Goal: Transaction & Acquisition: Subscribe to service/newsletter

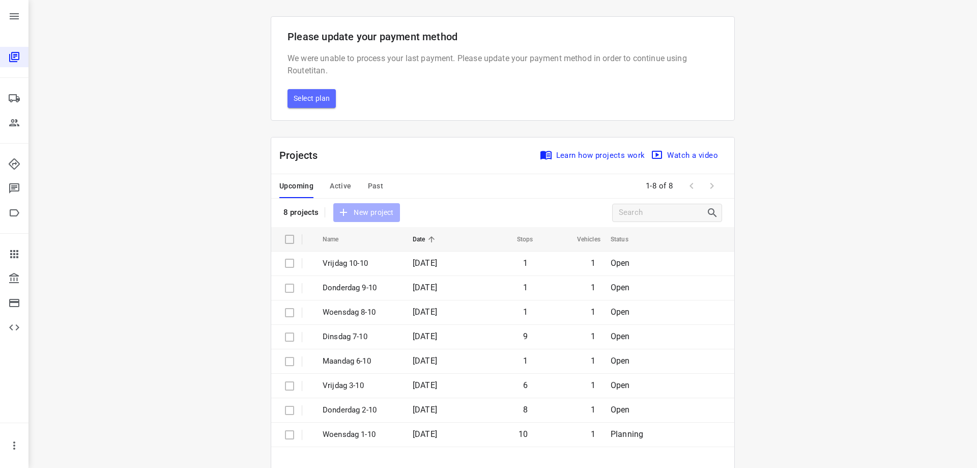
click at [309, 93] on span "Select plan" at bounding box center [312, 98] width 36 height 13
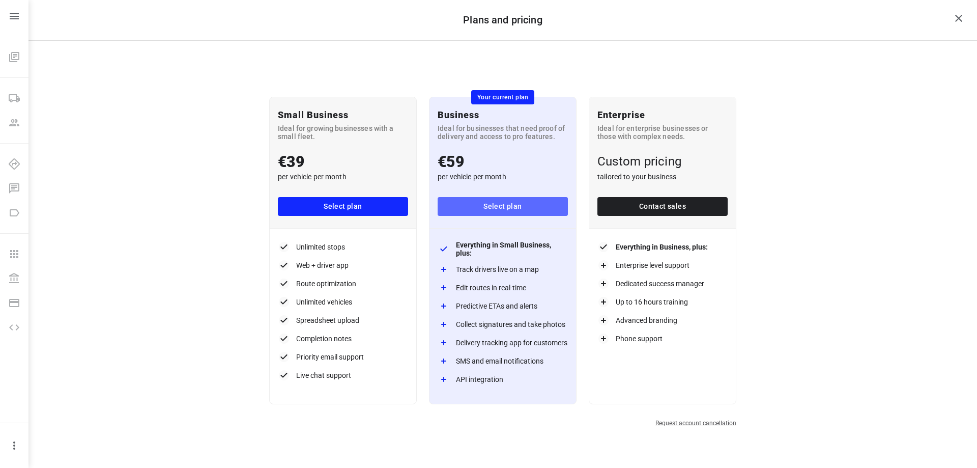
click at [526, 201] on span "Select plan" at bounding box center [503, 206] width 114 height 13
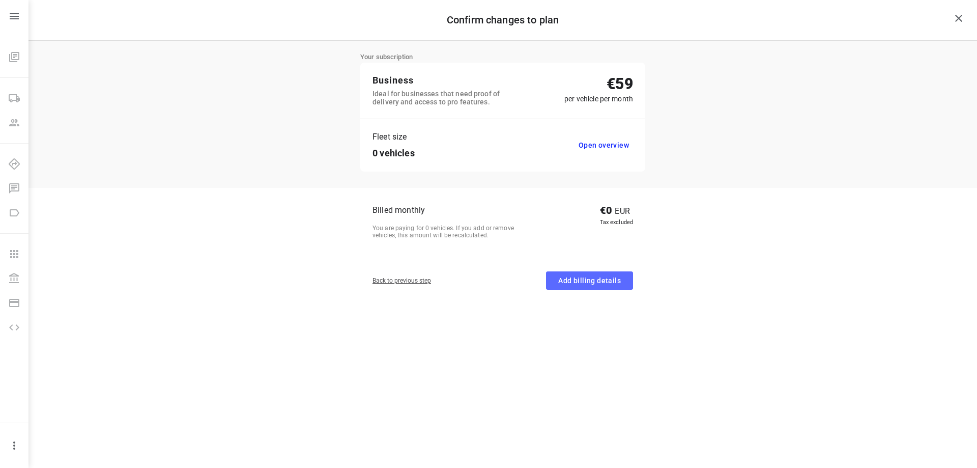
click at [594, 277] on span "Add billing details" at bounding box center [589, 280] width 63 height 13
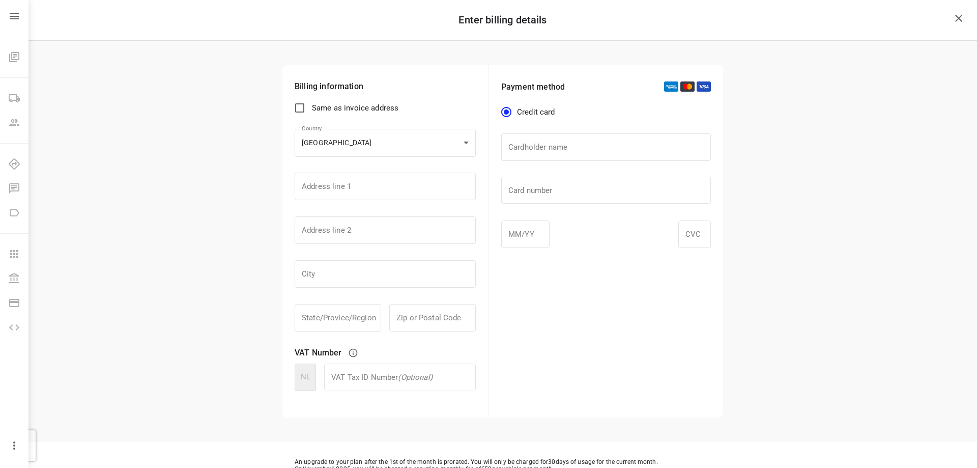
click at [302, 109] on input "Same as invoice address" at bounding box center [299, 107] width 21 height 21
checkbox input "true"
type input "Dukdalfweg"
type input "2-4"
type input "Almere"
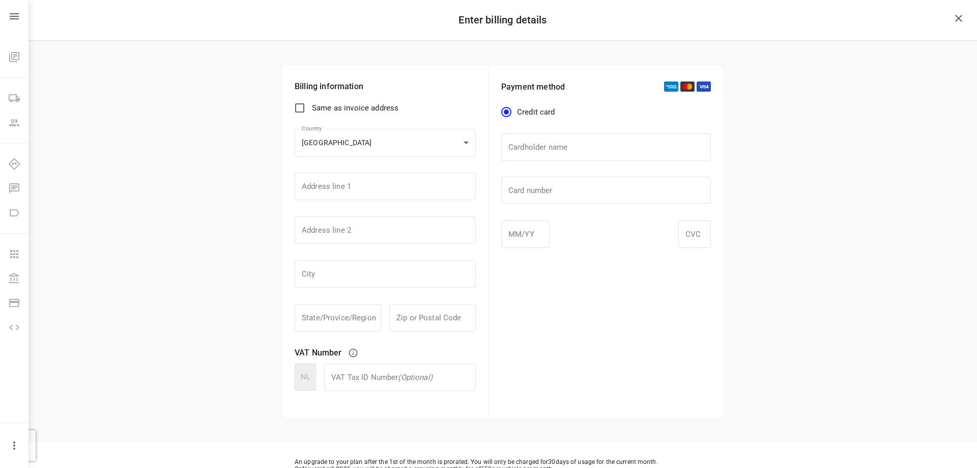
type input "1332BM"
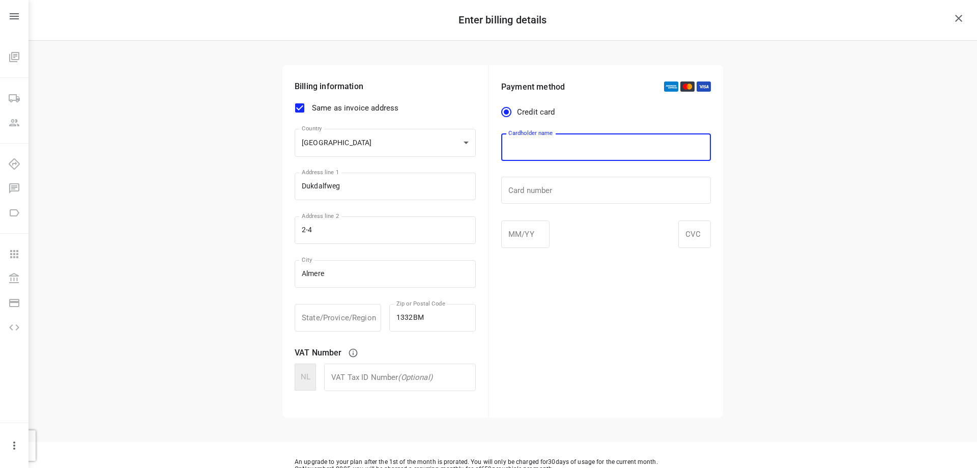
click at [558, 149] on input "text" at bounding box center [606, 146] width 210 height 27
type input "s"
type input "[PERSON_NAME]"
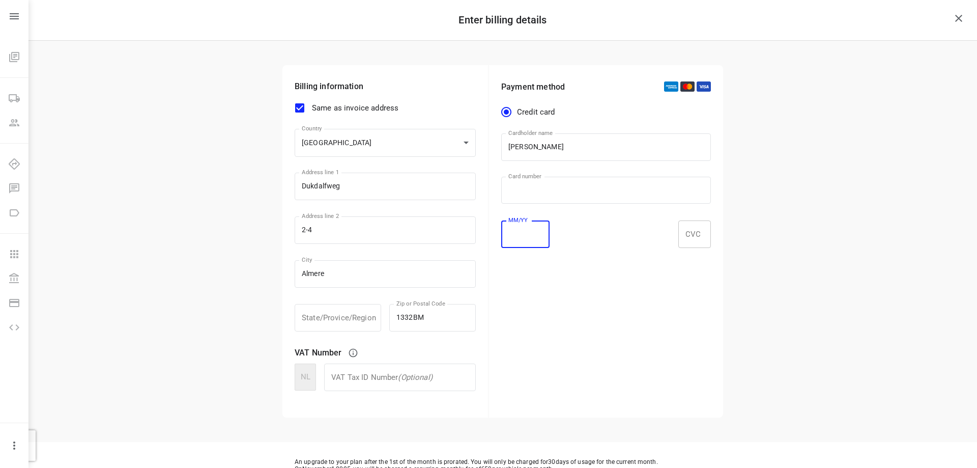
click at [703, 241] on div at bounding box center [694, 233] width 33 height 27
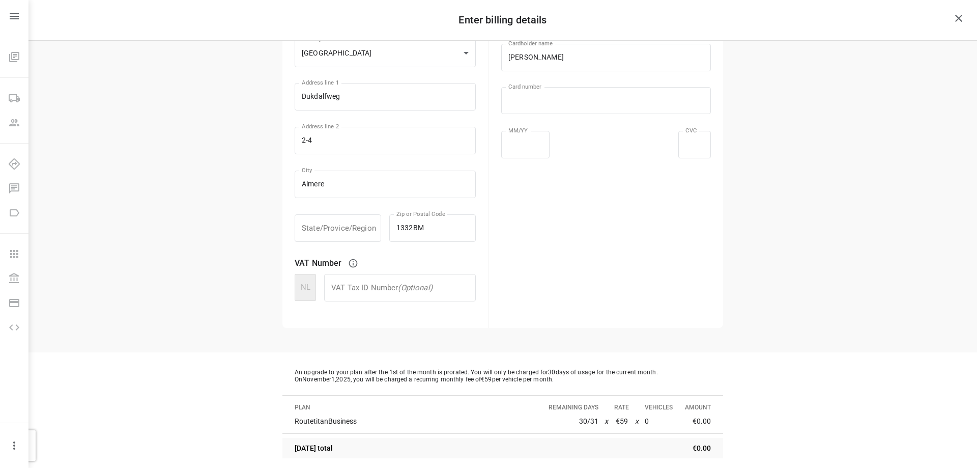
scroll to position [143, 0]
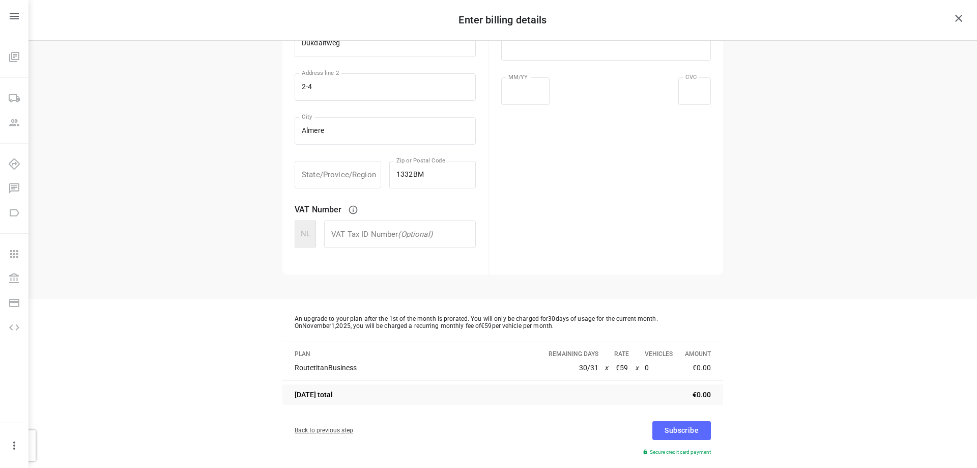
click at [671, 434] on span "Subscribe" at bounding box center [682, 430] width 34 height 13
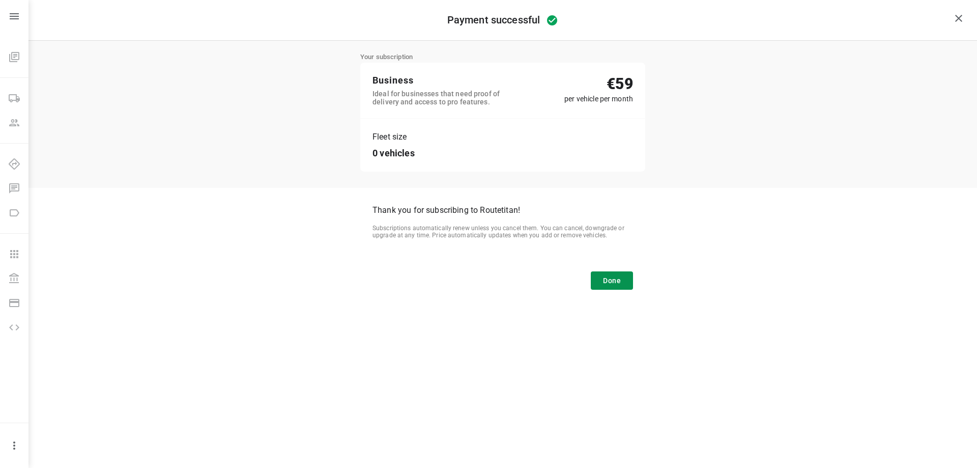
click at [622, 278] on button "Done" at bounding box center [612, 280] width 42 height 19
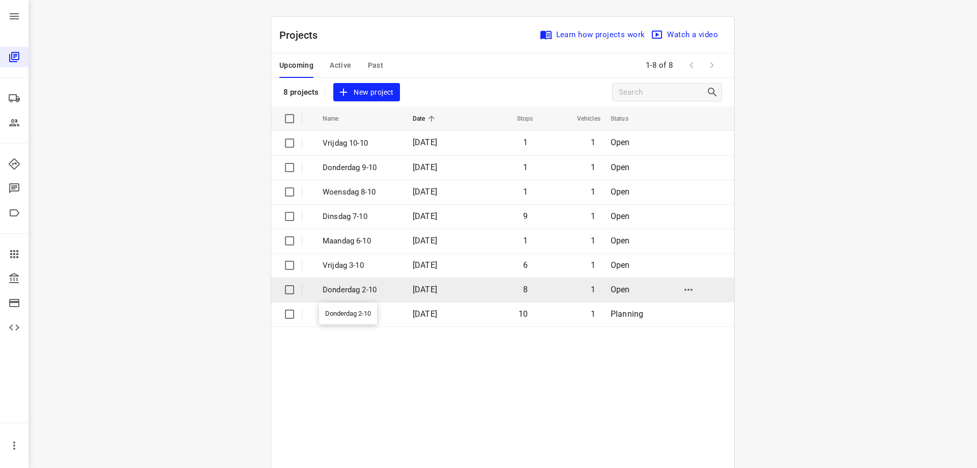
click at [385, 293] on p "Donderdag 2-10" at bounding box center [360, 290] width 75 height 12
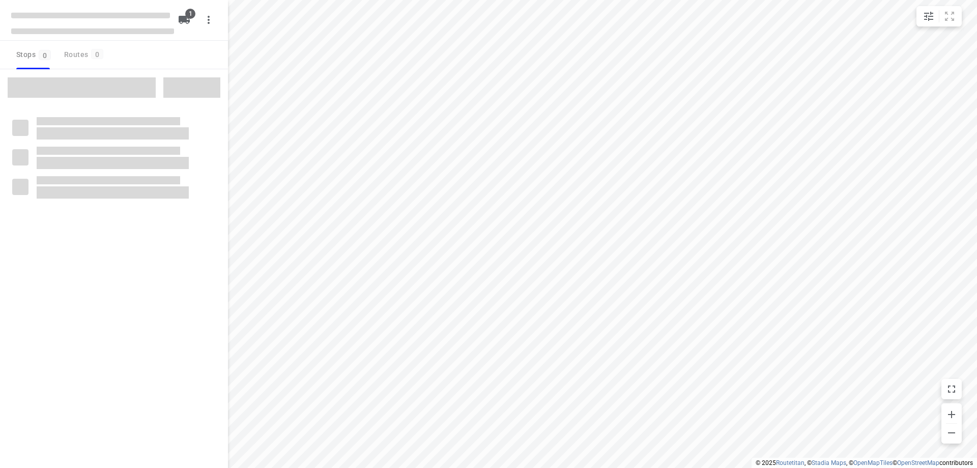
type input "distance"
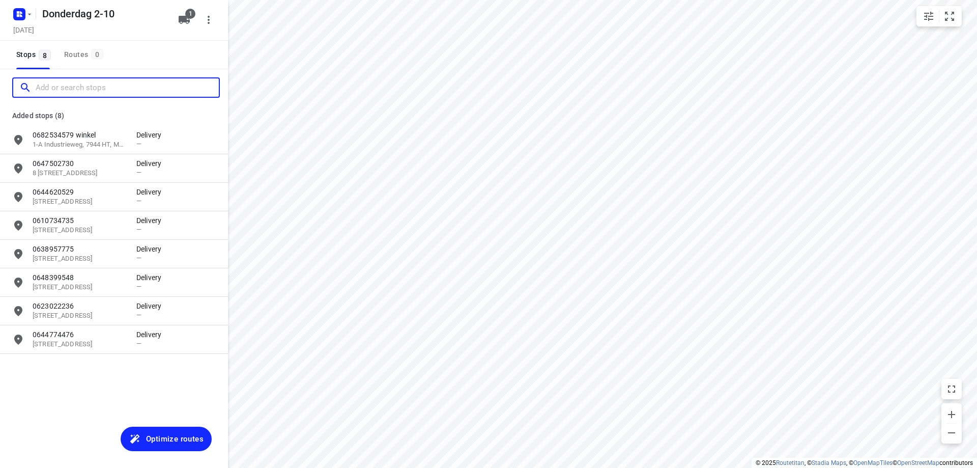
click at [115, 89] on input "Add or search stops" at bounding box center [127, 88] width 183 height 16
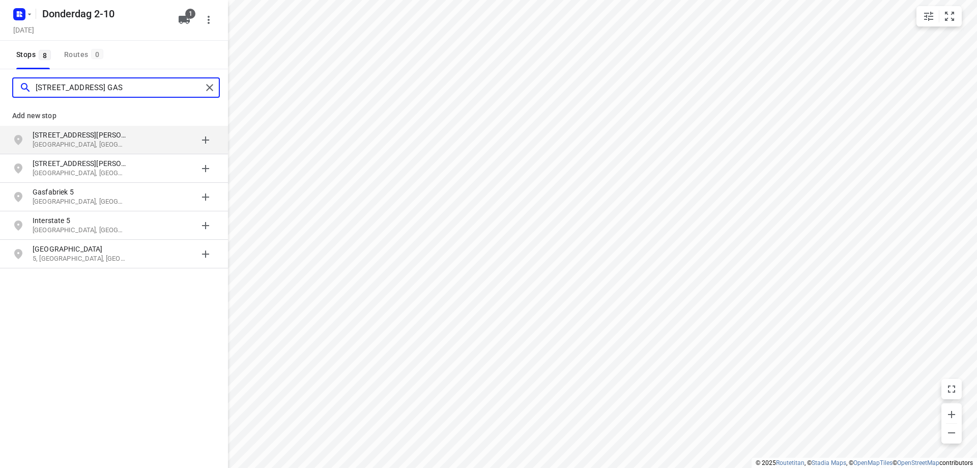
click at [102, 89] on input "[STREET_ADDRESS] GAS" at bounding box center [119, 88] width 166 height 16
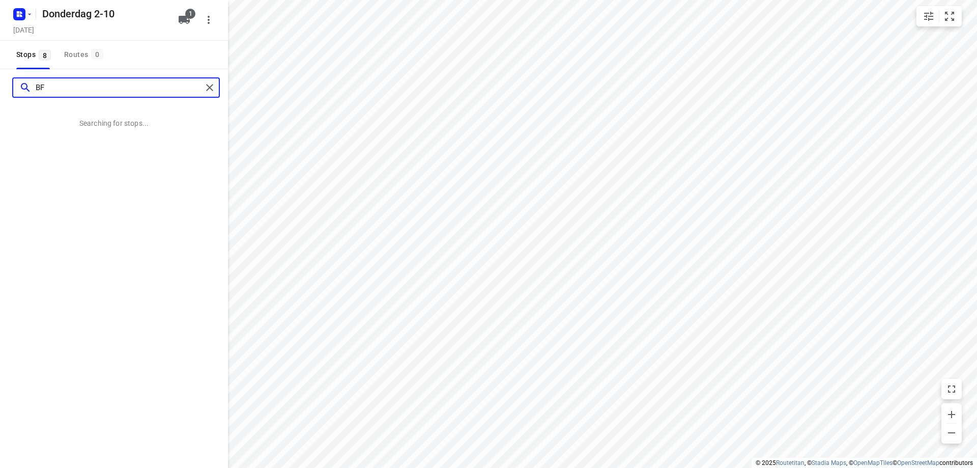
type input "B"
click at [52, 83] on input "bfabrituslaan 5 gasselte" at bounding box center [119, 88] width 166 height 16
type input "bfabrituslaan 5 gasselte"
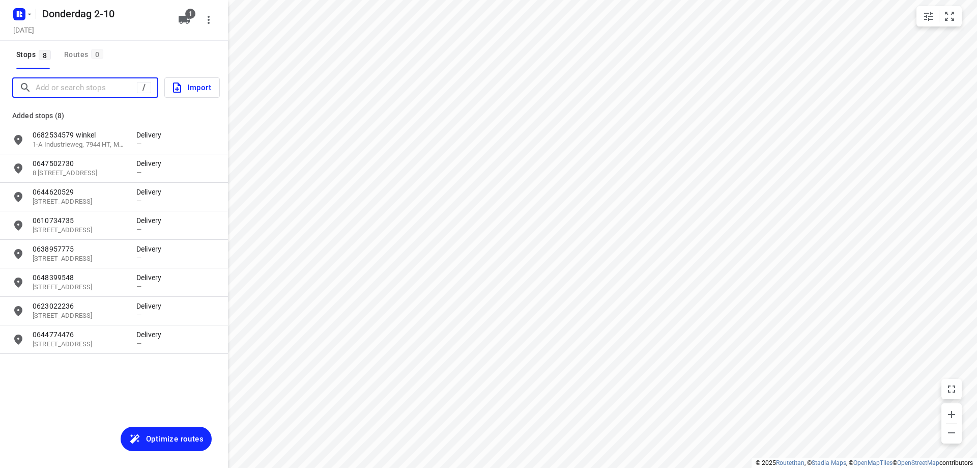
click at [103, 85] on input "Add or search stops" at bounding box center [86, 88] width 101 height 16
paste input "bfabrituslaan 5 gasselte"
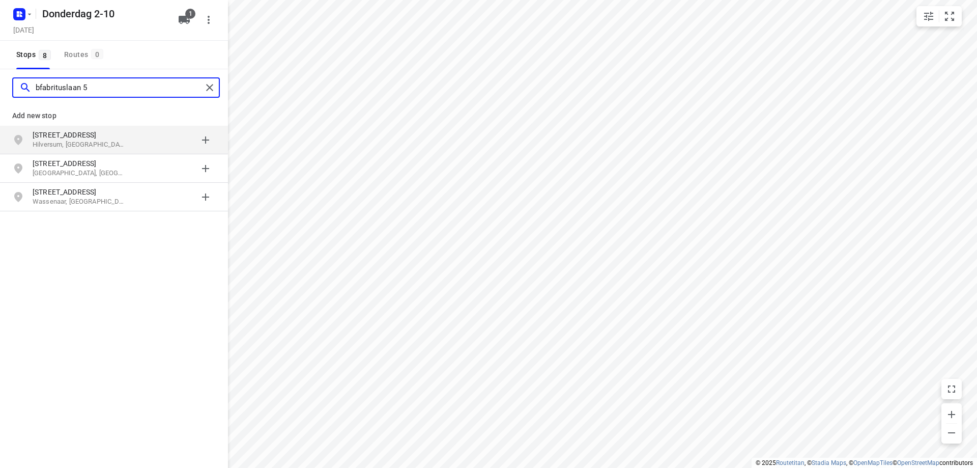
click at [84, 88] on input "bfabrituslaan 5" at bounding box center [119, 88] width 166 height 16
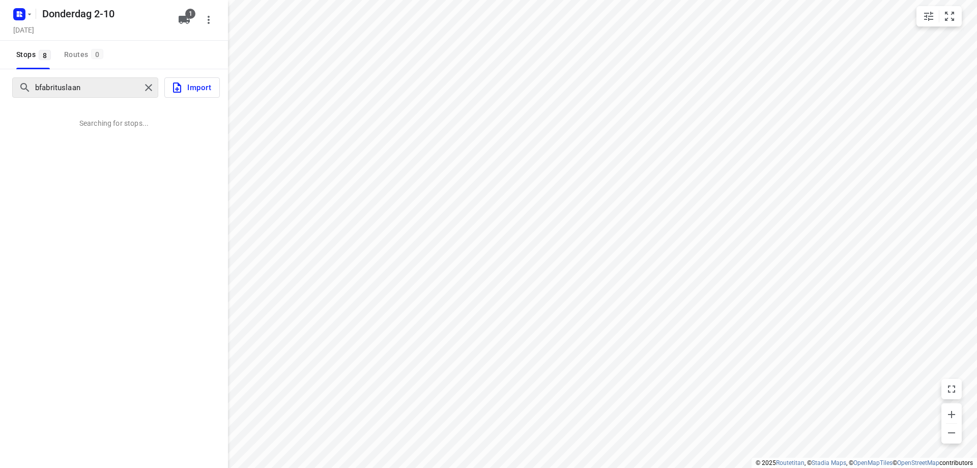
click at [34, 90] on div "bfabrituslaan" at bounding box center [80, 88] width 122 height 16
click at [35, 89] on div "bfabrituslaan" at bounding box center [111, 88] width 184 height 16
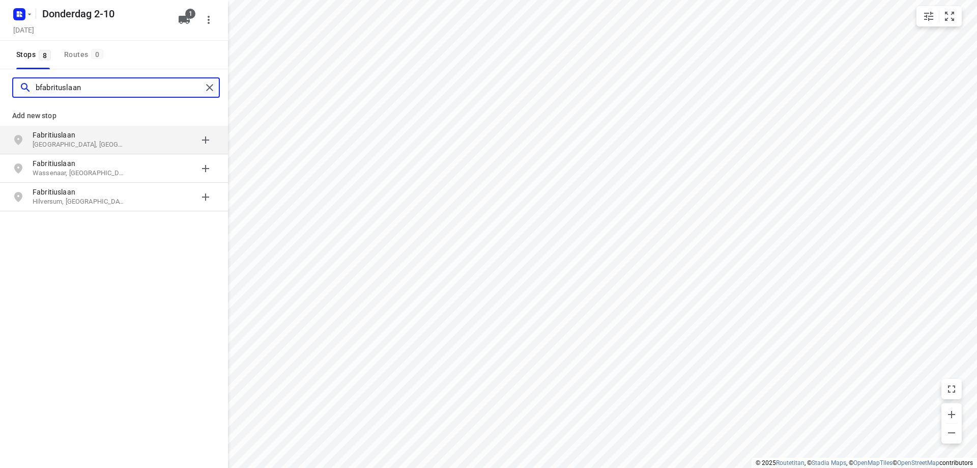
click at [37, 85] on input "bfabrituslaan" at bounding box center [119, 88] width 166 height 16
click at [84, 92] on input "5 bfabrituslaan" at bounding box center [119, 88] width 166 height 16
type input "5 bfabrituslaan"
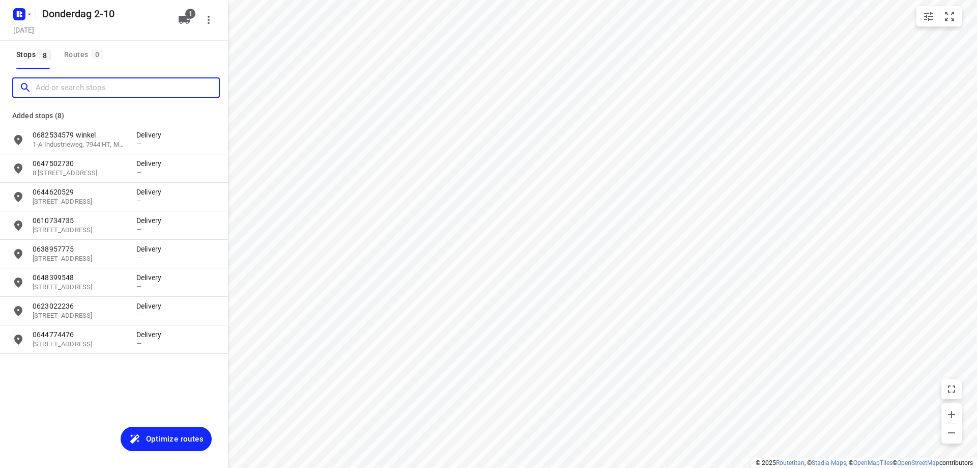
click at [122, 86] on input "Add or search stops" at bounding box center [127, 88] width 183 height 16
paste input "[STREET_ADDRESS]"
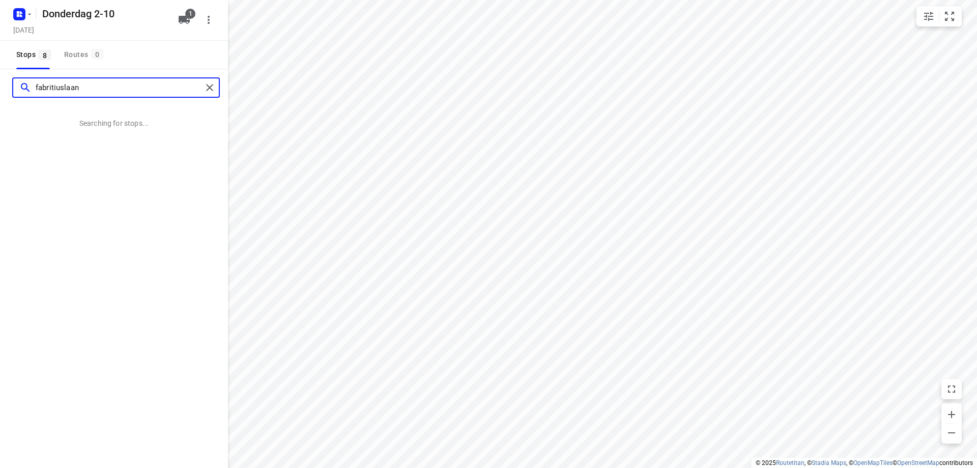
click at [37, 86] on input "fabritiuslaan" at bounding box center [119, 88] width 166 height 16
click at [84, 90] on input "abritiuslaan" at bounding box center [119, 88] width 166 height 16
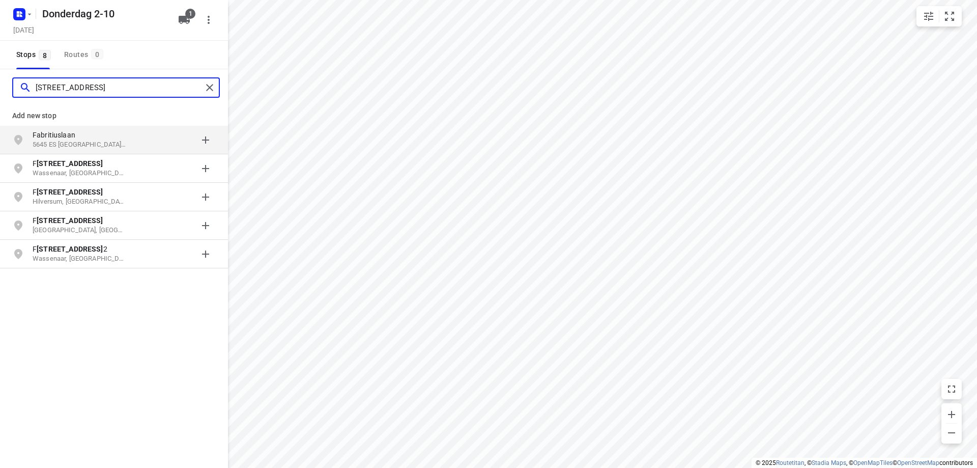
click at [37, 90] on input "[STREET_ADDRESS]" at bounding box center [119, 88] width 166 height 16
drag, startPoint x: 44, startPoint y: 91, endPoint x: 133, endPoint y: 85, distance: 89.2
click at [133, 85] on input "[STREET_ADDRESS]" at bounding box center [119, 88] width 166 height 16
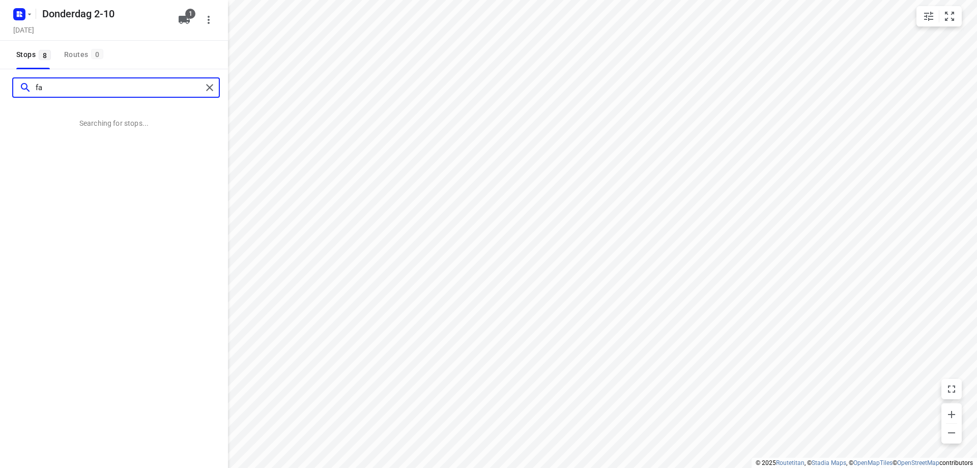
type input "f"
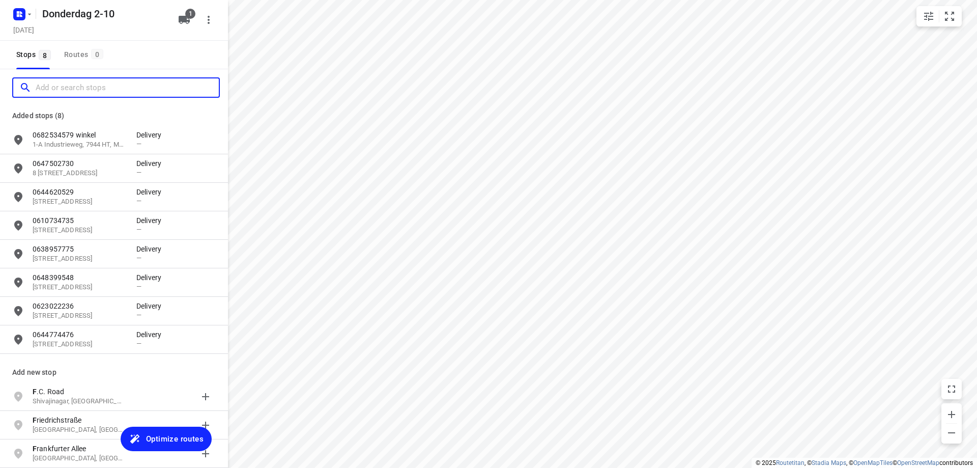
paste input "[PERSON_NAME][STREET_ADDRESS]"
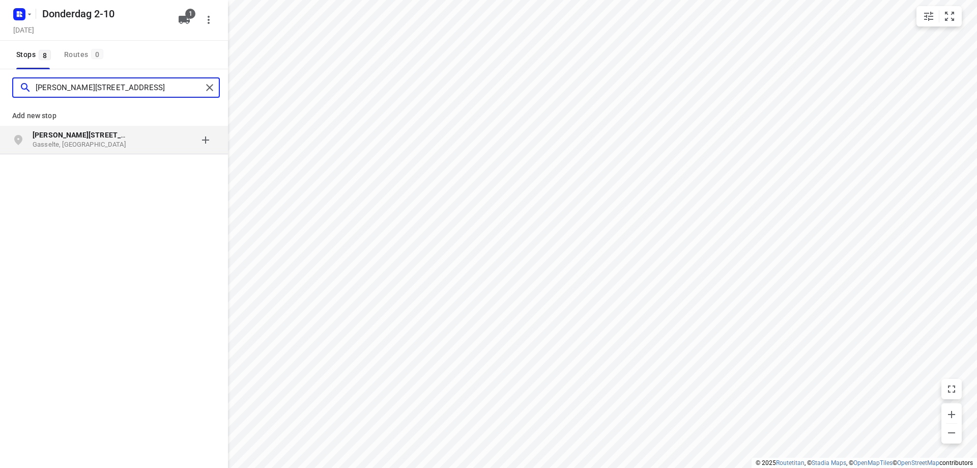
type input "[PERSON_NAME][STREET_ADDRESS]"
click at [118, 137] on p "[PERSON_NAME][STREET_ADDRESS]" at bounding box center [80, 135] width 94 height 10
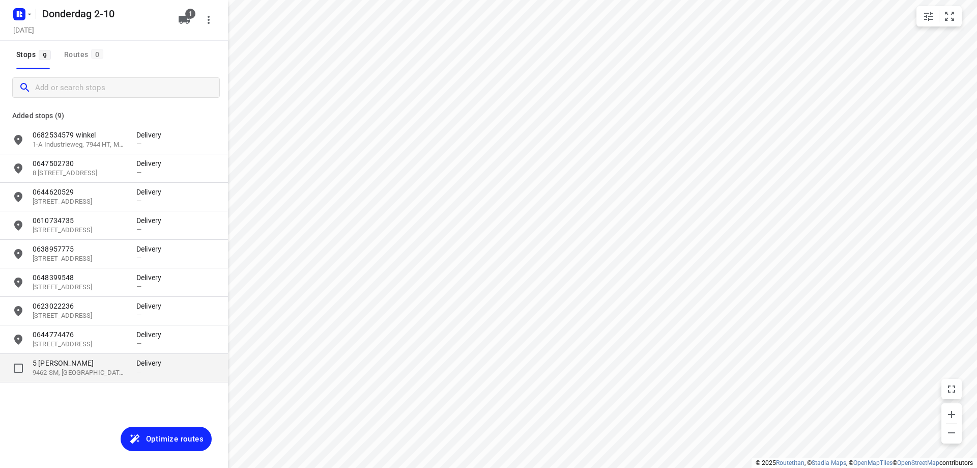
click at [129, 368] on div "5 [PERSON_NAME][STREET_ADDRESS]" at bounding box center [85, 368] width 104 height 20
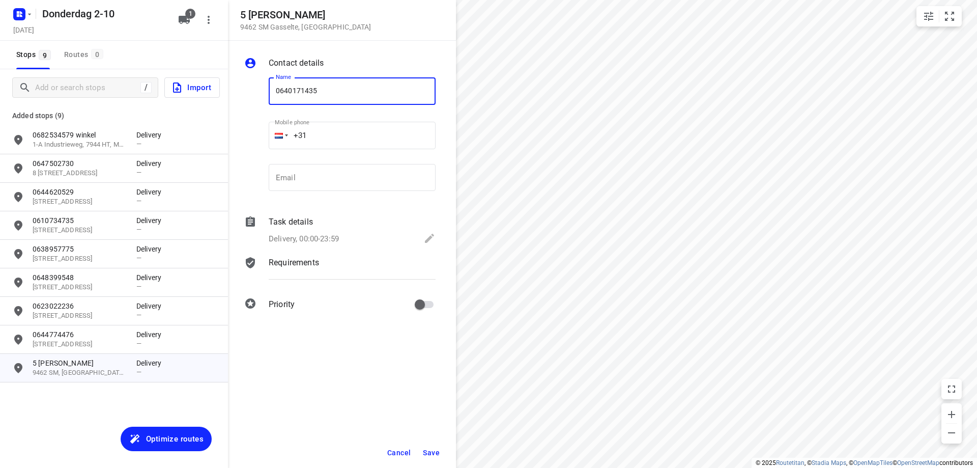
type input "0640171435"
click at [428, 450] on span "Save" at bounding box center [431, 452] width 17 height 8
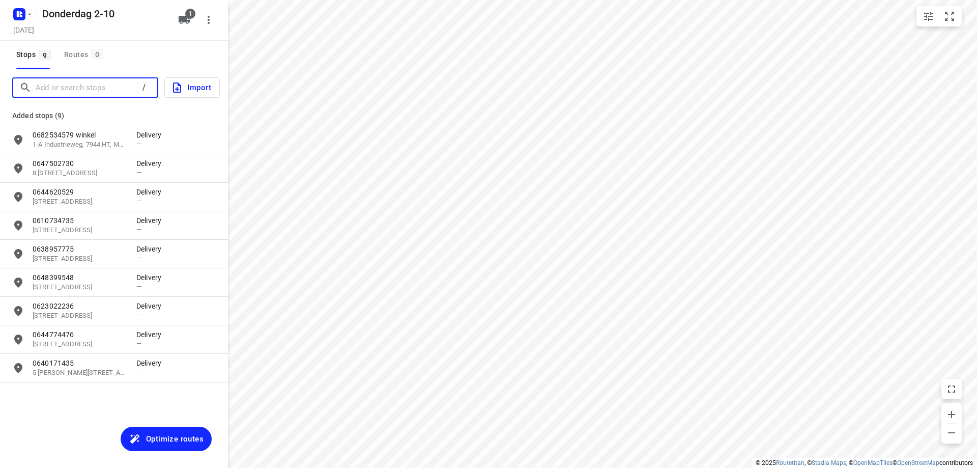
click at [93, 93] on input "Add or search stops" at bounding box center [86, 88] width 101 height 16
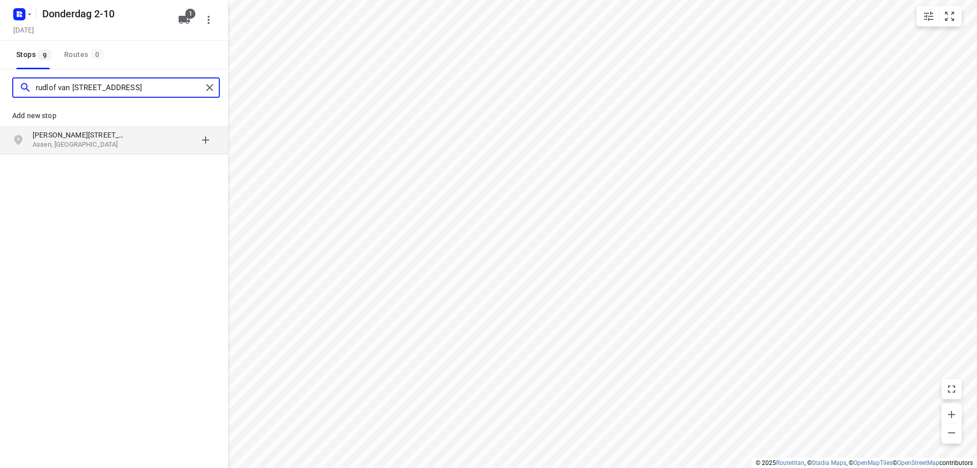
type input "rudlof van [STREET_ADDRESS]"
click at [97, 147] on p "Assen, [GEOGRAPHIC_DATA]" at bounding box center [80, 145] width 94 height 10
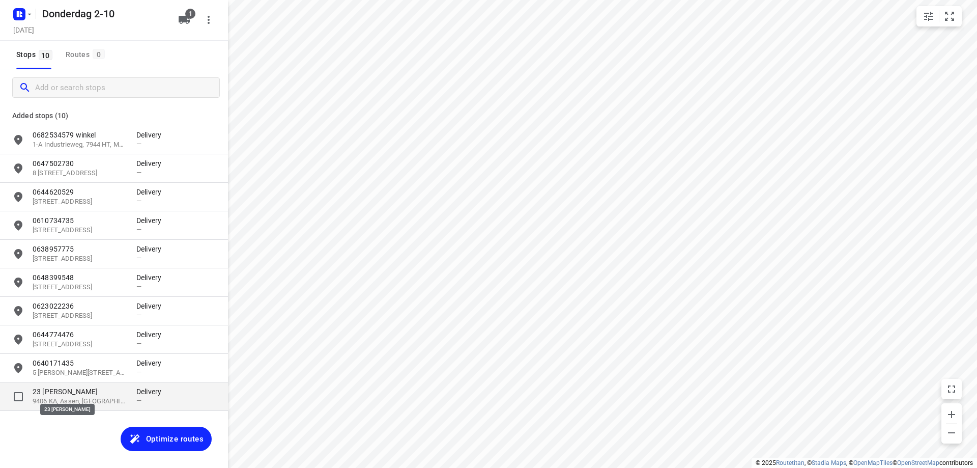
click at [90, 396] on div "23 Rudolf van [STREET_ADDRESS]" at bounding box center [85, 396] width 104 height 20
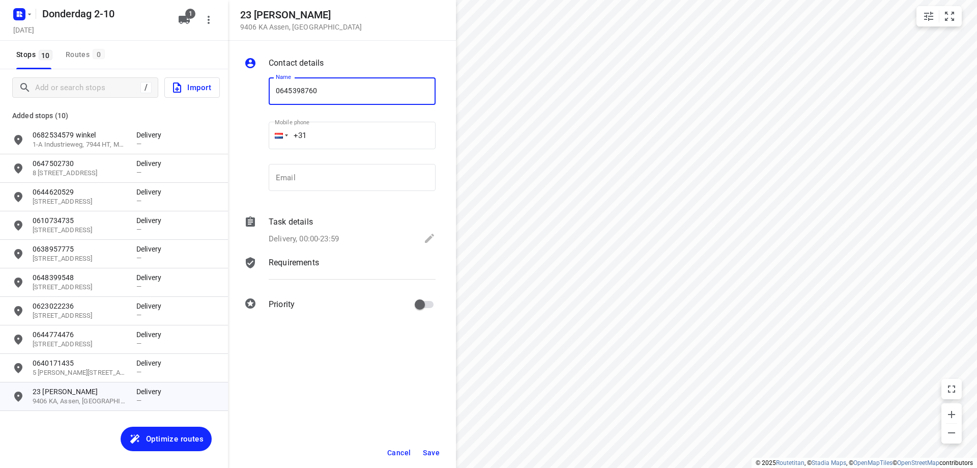
type input "0645398760"
click at [438, 455] on span "Save" at bounding box center [431, 452] width 17 height 8
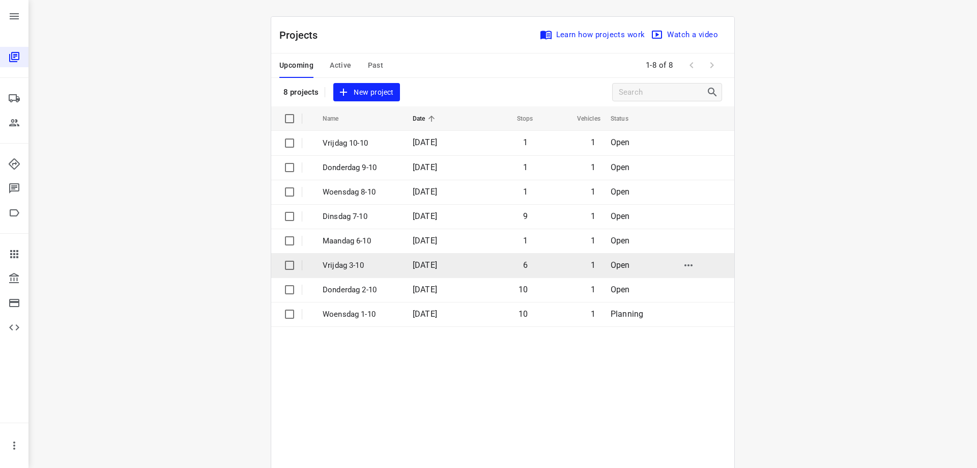
click at [399, 269] on td "Vrijdag 3-10" at bounding box center [358, 265] width 92 height 24
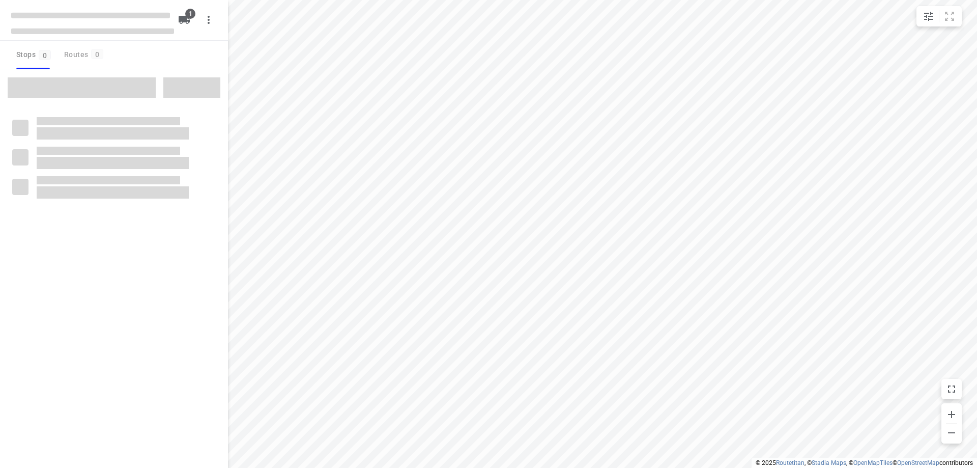
type input "distance"
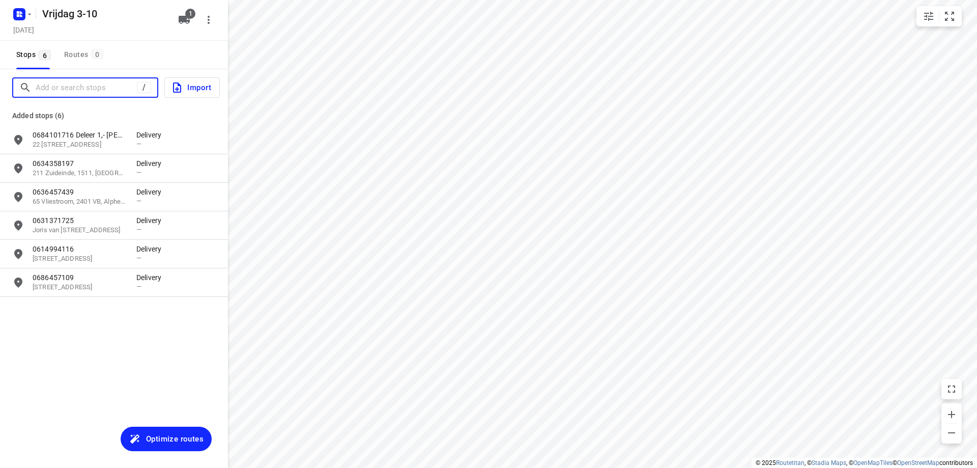
click at [94, 85] on input "Add or search stops" at bounding box center [86, 88] width 101 height 16
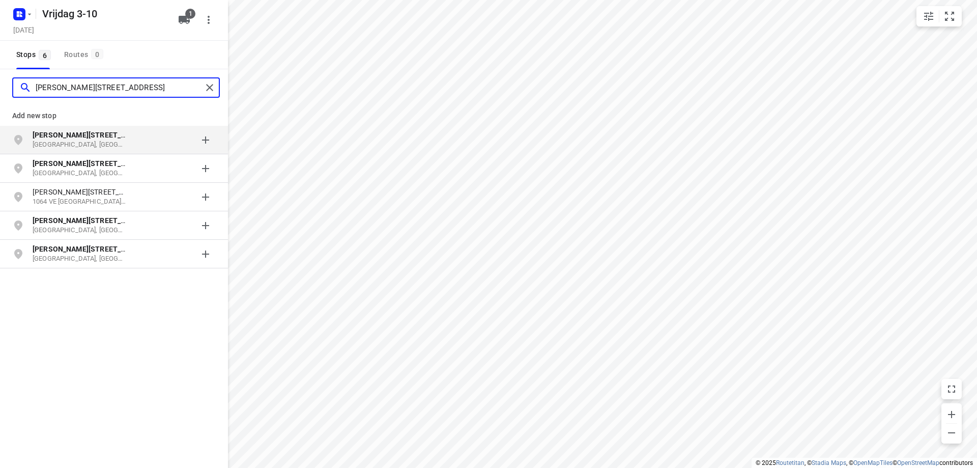
type input "[PERSON_NAME][STREET_ADDRESS]"
click at [114, 138] on b "[PERSON_NAME][STREET_ADDRESS]" at bounding box center [94, 135] width 122 height 8
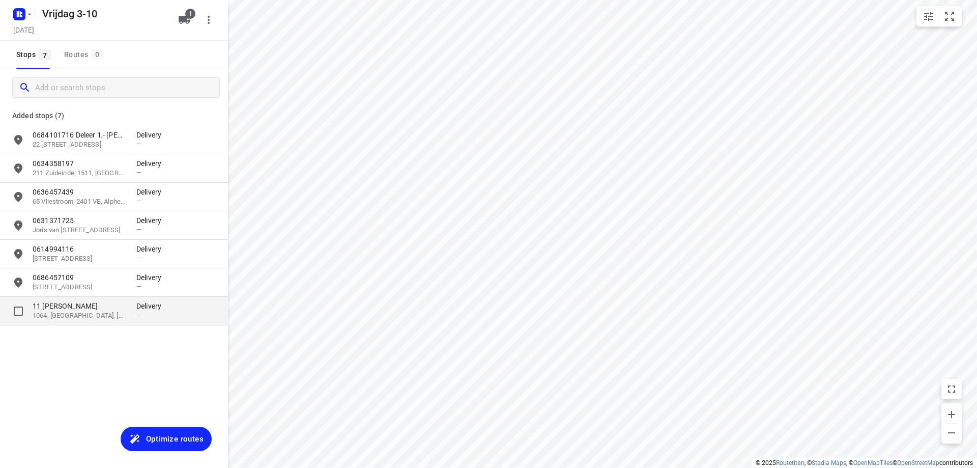
click at [135, 315] on div "11 [PERSON_NAME] 1064, [GEOGRAPHIC_DATA], [GEOGRAPHIC_DATA]" at bounding box center [85, 311] width 104 height 20
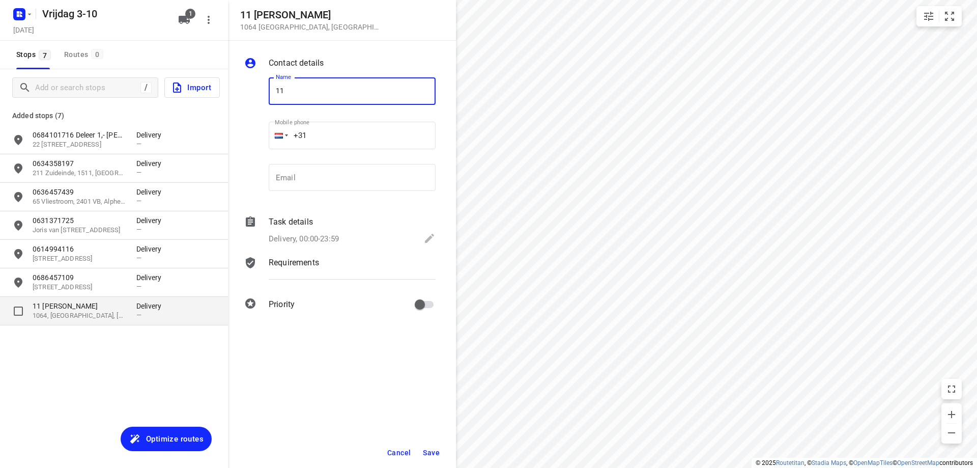
type input "1"
type input "0649912849 11-1"
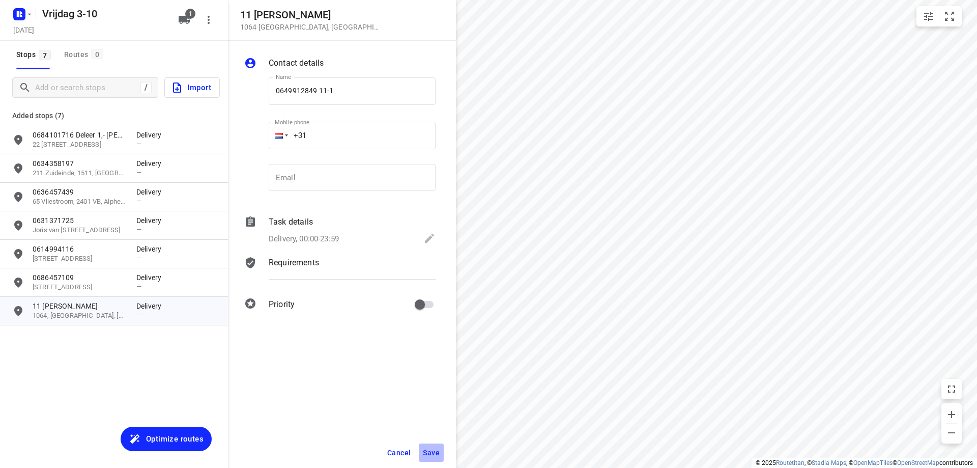
click at [428, 448] on span "Save" at bounding box center [431, 452] width 17 height 8
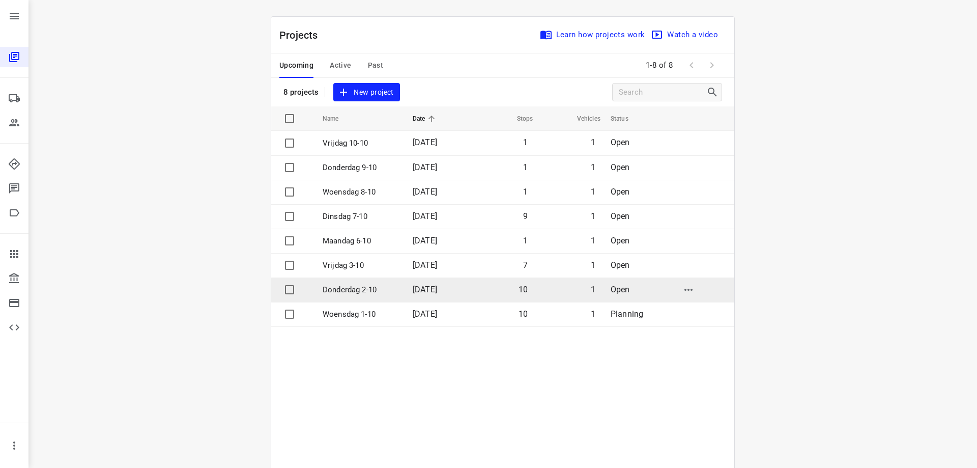
click at [432, 292] on span "[DATE]" at bounding box center [425, 289] width 24 height 10
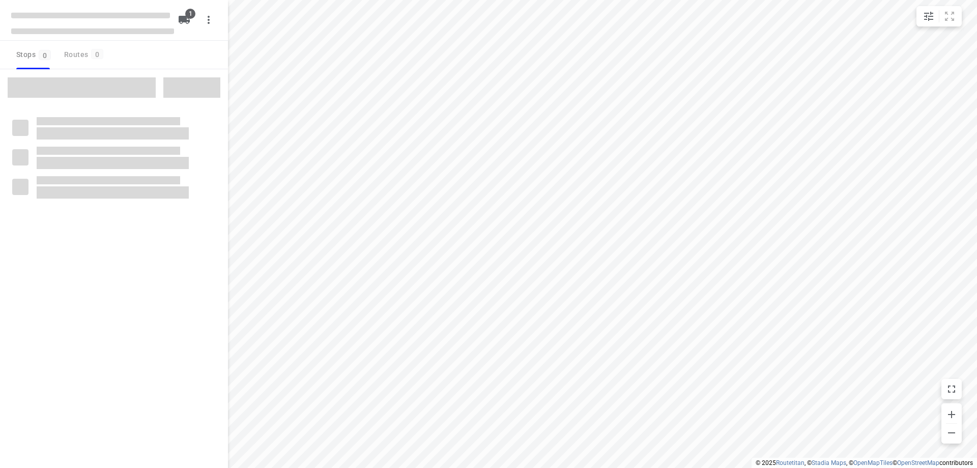
type input "distance"
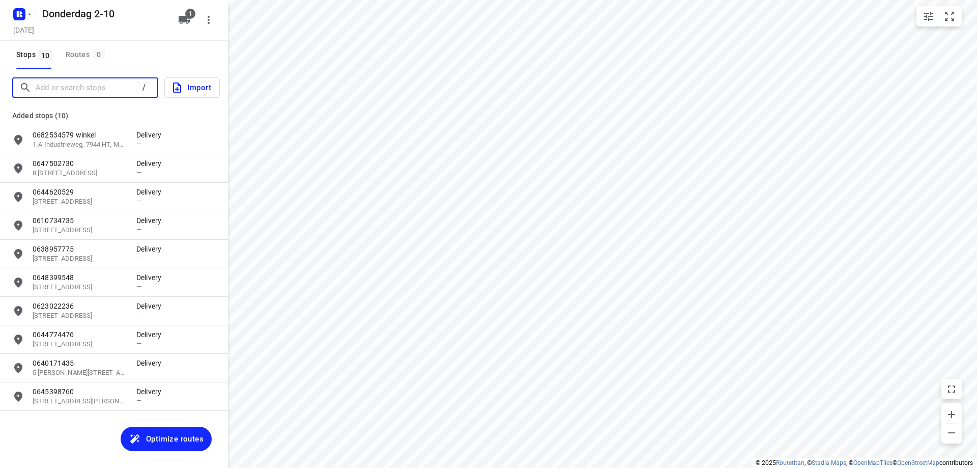
click at [118, 83] on input "Add or search stops" at bounding box center [86, 88] width 101 height 16
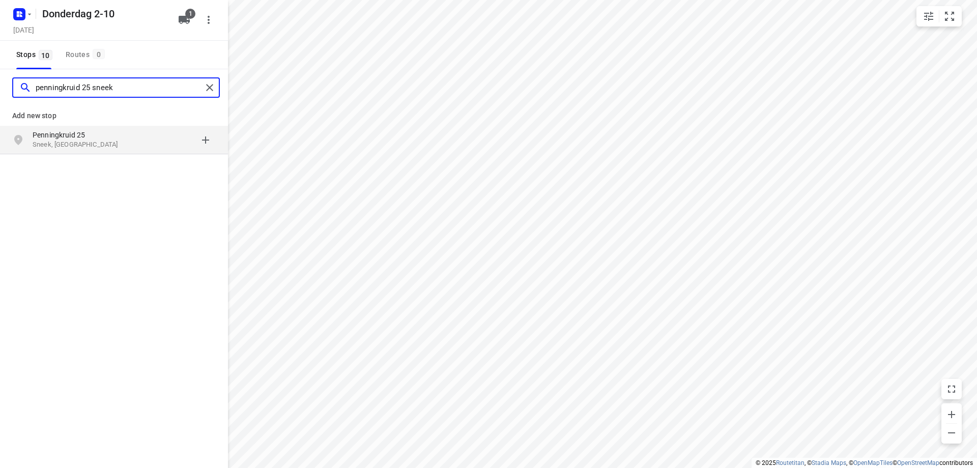
type input "penningkruid 25 sneek"
click at [112, 143] on p "Sneek, [GEOGRAPHIC_DATA]" at bounding box center [80, 145] width 94 height 10
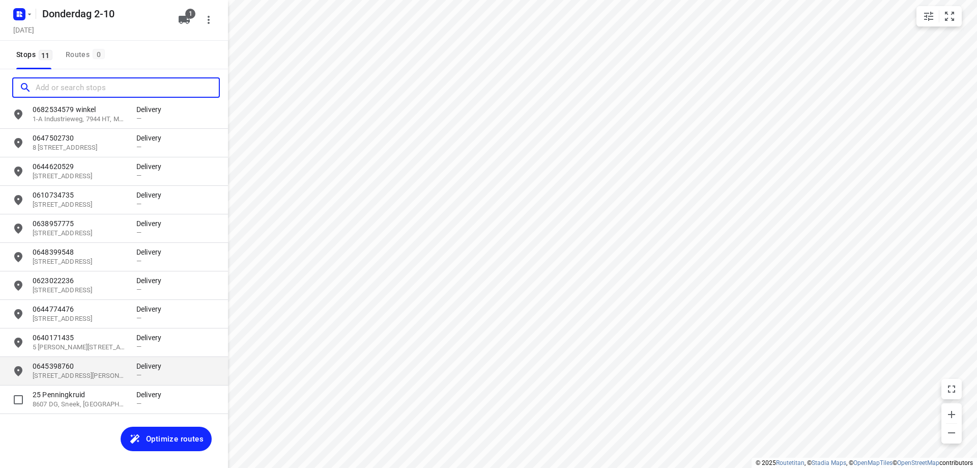
scroll to position [27, 0]
click at [52, 398] on p "8607 DG, Sneek, [GEOGRAPHIC_DATA]" at bounding box center [80, 403] width 94 height 10
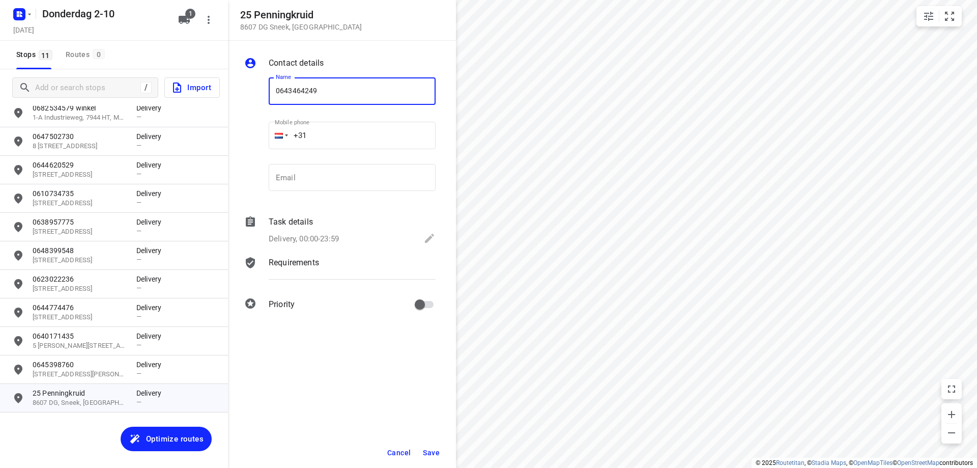
type input "0643464249"
click at [441, 450] on button "Save" at bounding box center [431, 452] width 25 height 18
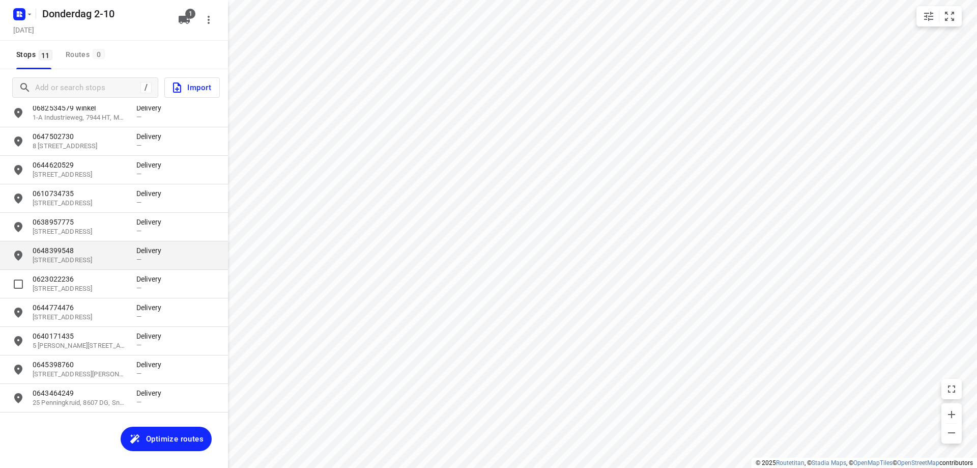
scroll to position [0, 0]
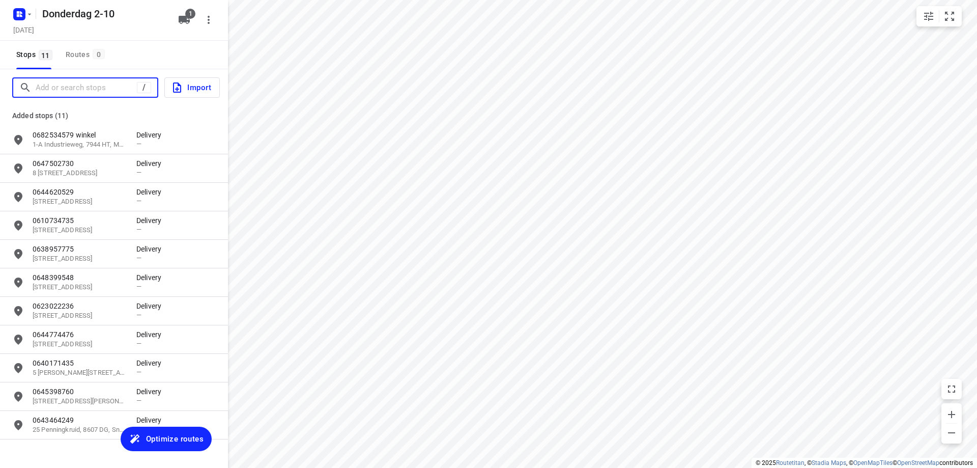
click at [90, 90] on input "Add or search stops" at bounding box center [86, 88] width 101 height 16
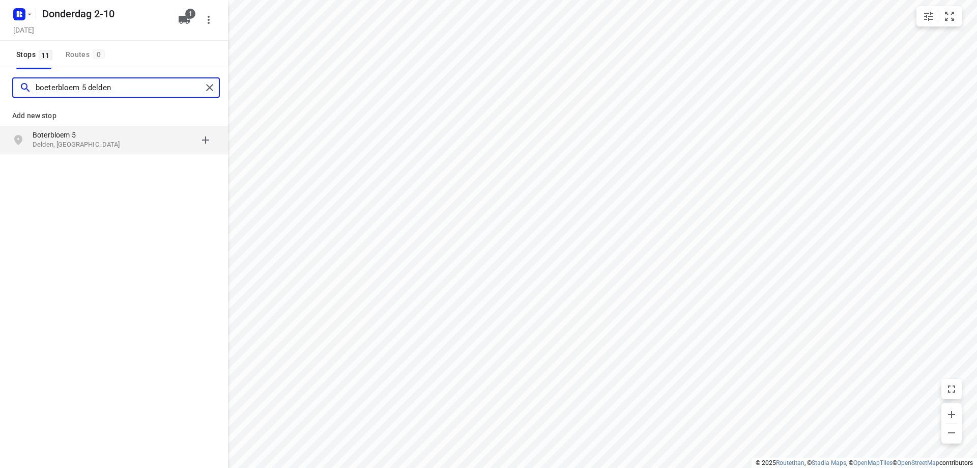
type input "boeterbloem 5 delden"
click at [105, 139] on p "Boterbloem 5" at bounding box center [80, 135] width 94 height 10
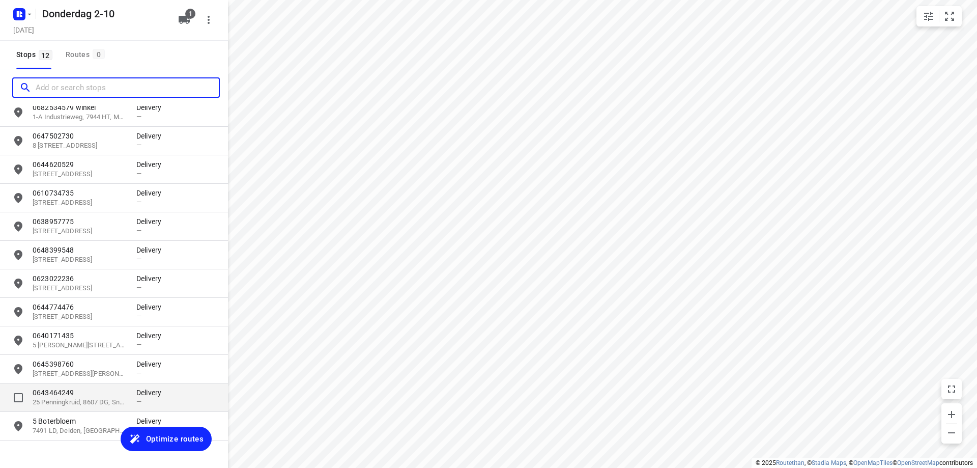
scroll to position [47, 0]
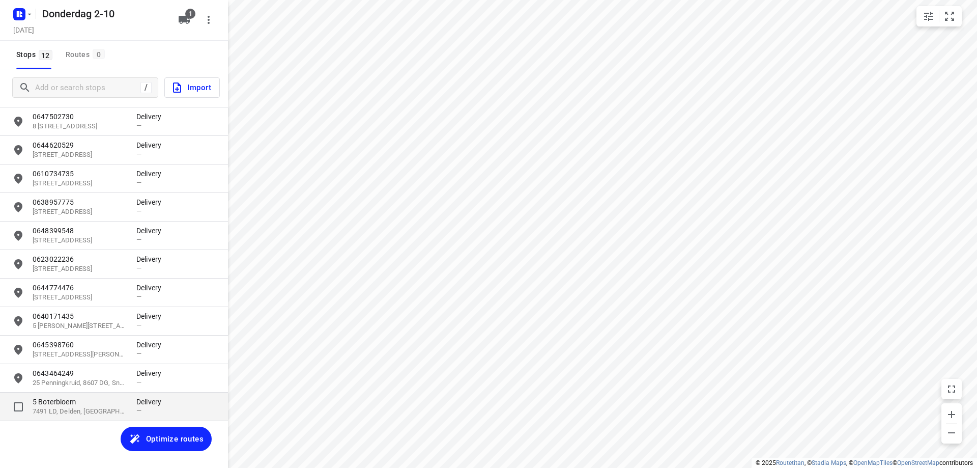
click at [86, 410] on p "7491 LD, Delden, [GEOGRAPHIC_DATA]" at bounding box center [80, 412] width 94 height 10
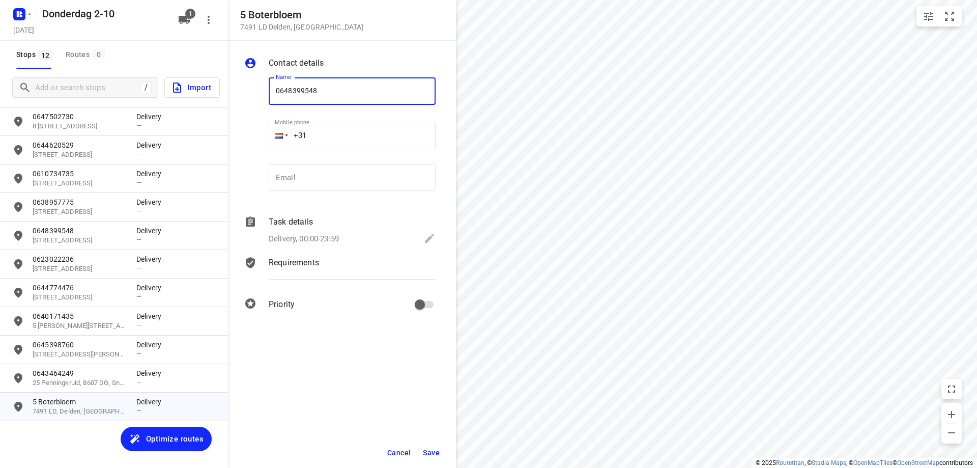
type input "0648399548"
click at [434, 447] on button "Save" at bounding box center [431, 452] width 25 height 18
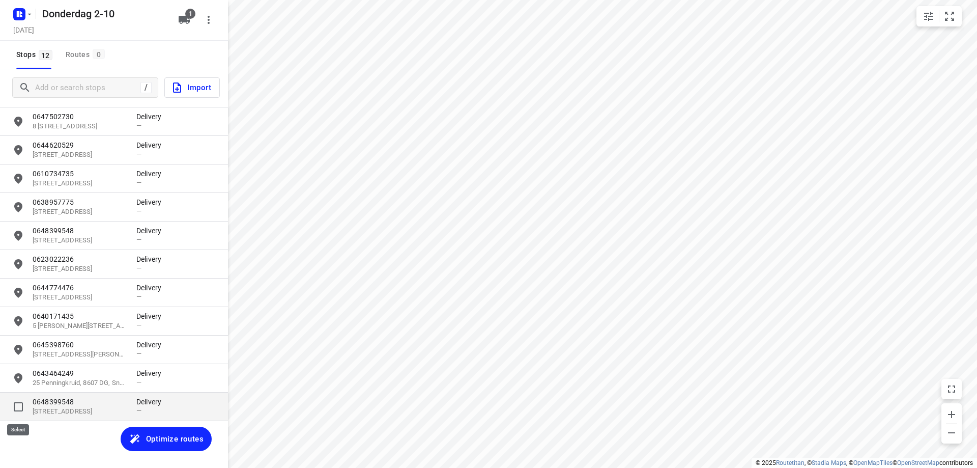
click at [16, 408] on input "grid" at bounding box center [18, 406] width 20 height 20
checkbox input "true"
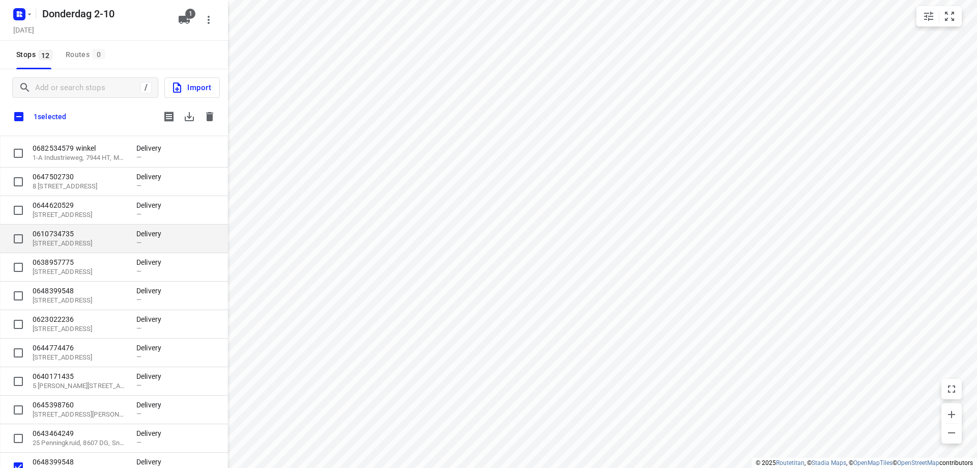
scroll to position [41, 0]
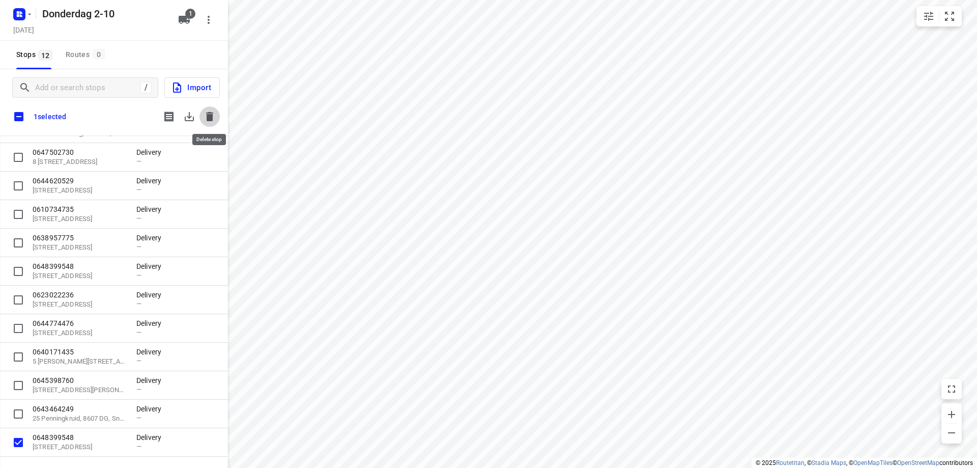
click at [214, 113] on icon "button" at bounding box center [210, 116] width 12 height 12
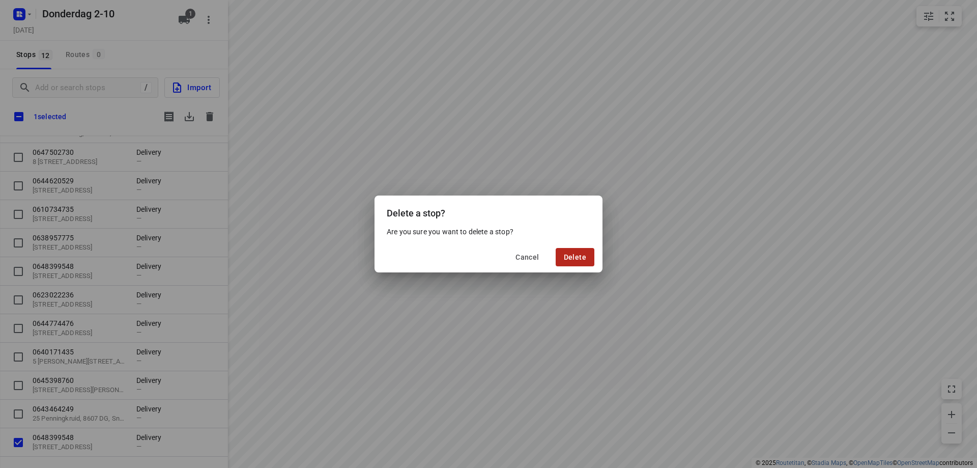
click at [588, 255] on button "Delete" at bounding box center [575, 257] width 39 height 18
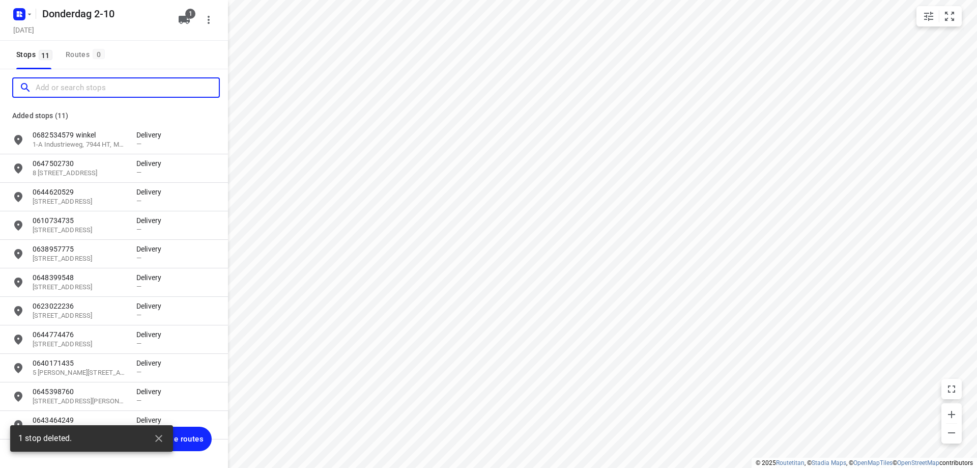
click at [70, 88] on input "Add or search stops" at bounding box center [127, 88] width 183 height 16
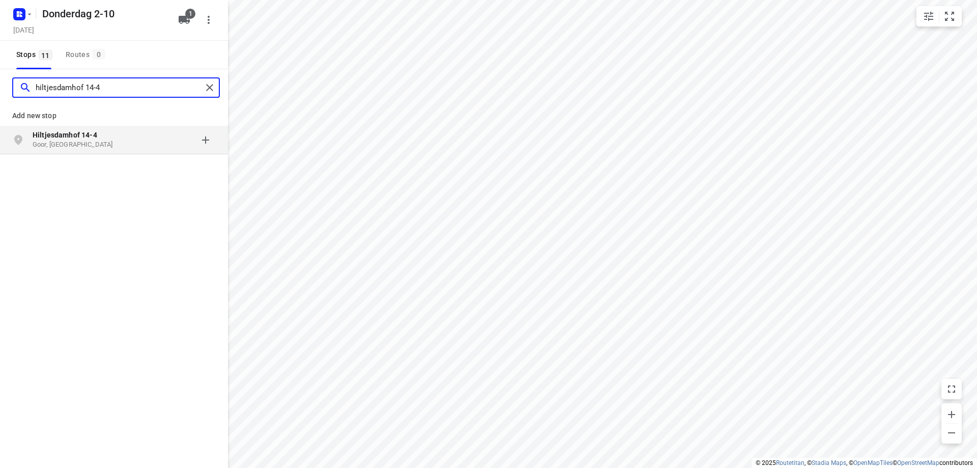
type input "hiltjesdamhof 14-4"
click at [102, 145] on p "Goor, [GEOGRAPHIC_DATA]" at bounding box center [80, 145] width 94 height 10
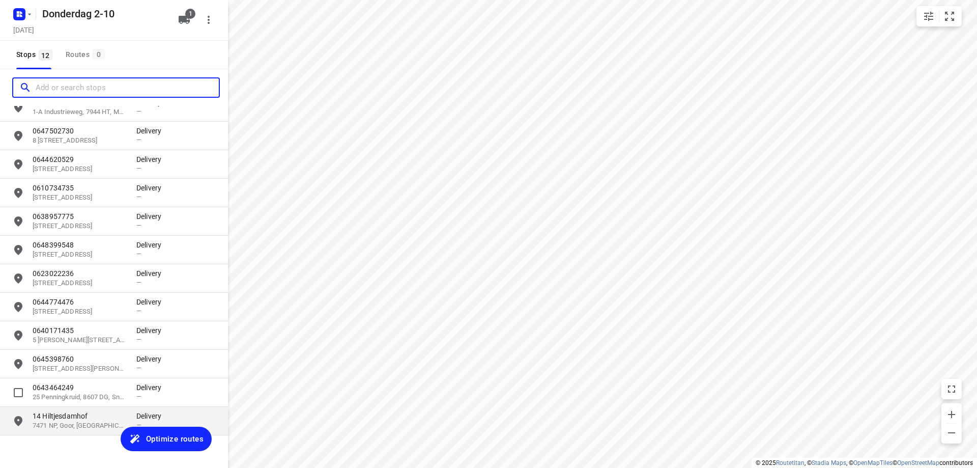
scroll to position [47, 0]
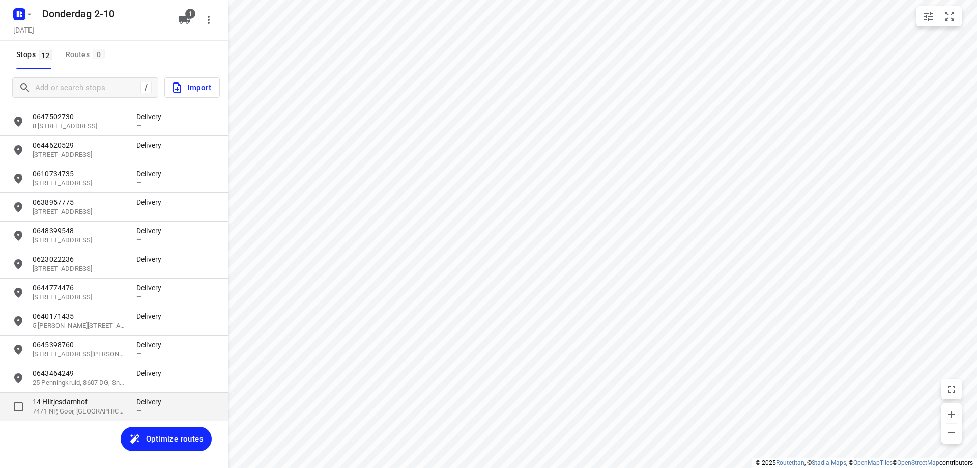
click at [47, 414] on p "7471 NP, Goor, [GEOGRAPHIC_DATA]" at bounding box center [80, 412] width 94 height 10
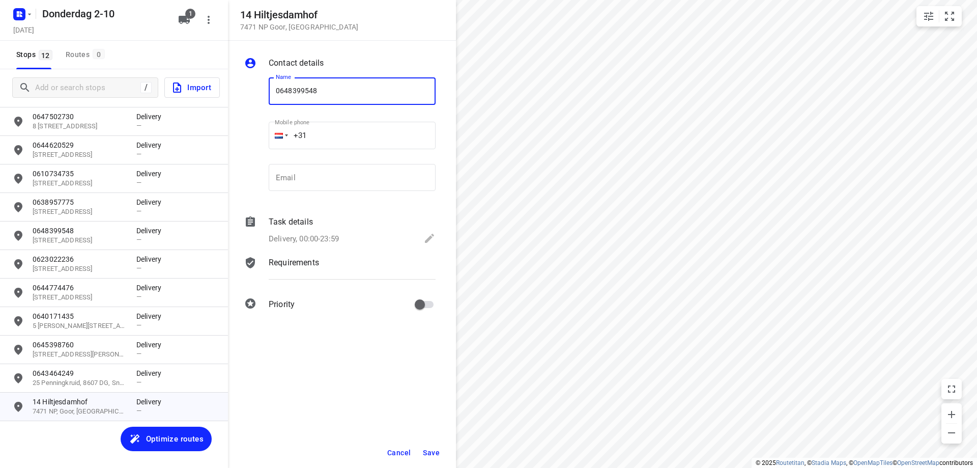
type input "0648399548"
click at [425, 444] on button "Save" at bounding box center [431, 452] width 25 height 18
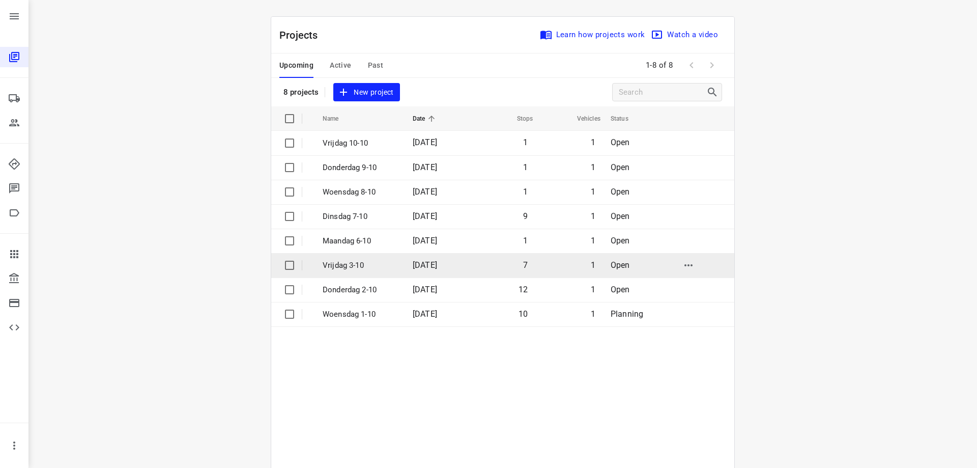
click at [350, 267] on p "Vrijdag 3-10" at bounding box center [360, 265] width 75 height 12
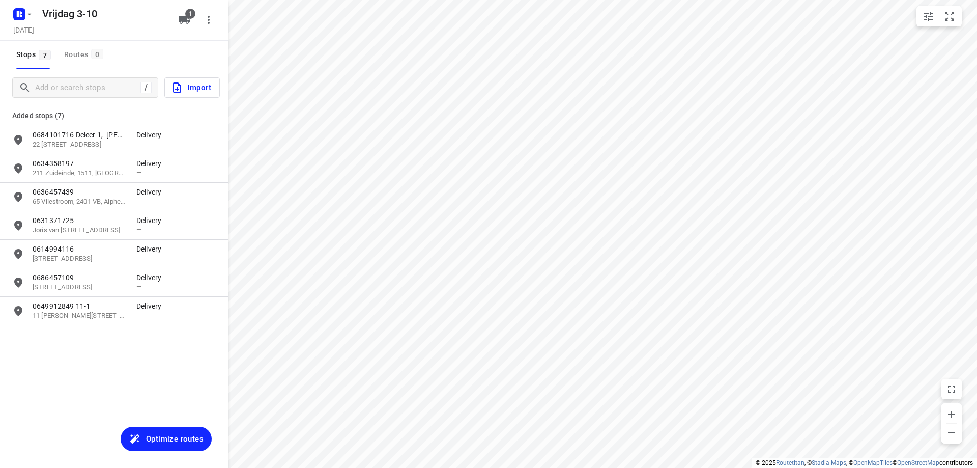
type input "distance"
click at [70, 90] on input "Add or search stops" at bounding box center [86, 88] width 101 height 16
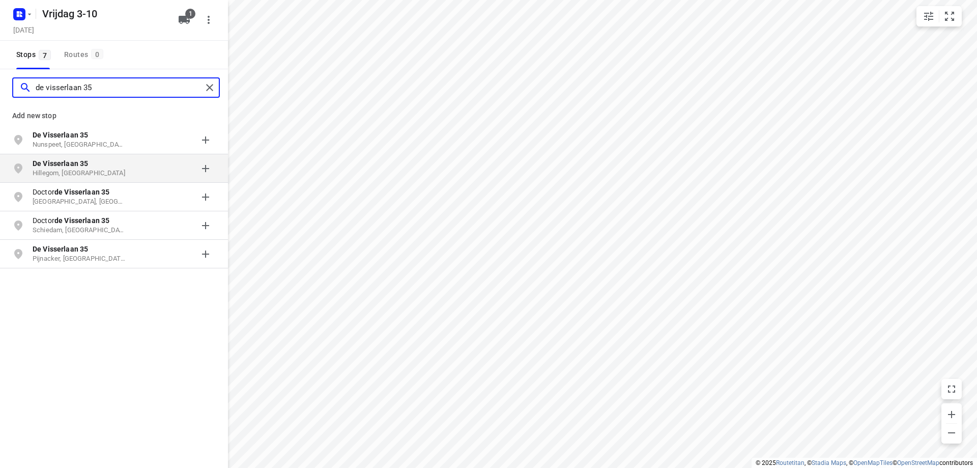
type input "de visserlaan 35"
click at [80, 164] on b "De Visserlaan 35" at bounding box center [60, 163] width 55 height 8
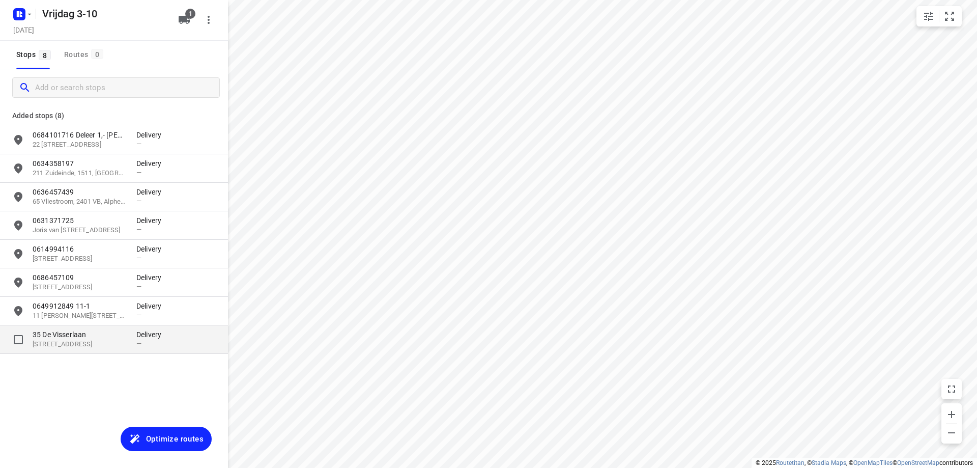
click at [122, 334] on p "35 De Visserlaan" at bounding box center [80, 334] width 94 height 10
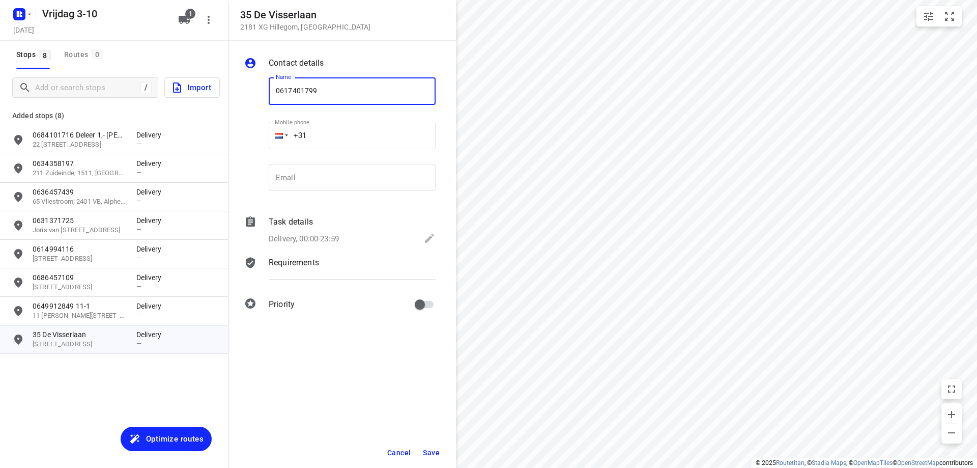
type input "0617401799"
click at [438, 451] on span "Save" at bounding box center [431, 452] width 17 height 8
